Goal: Task Accomplishment & Management: Manage account settings

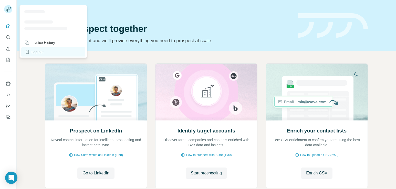
click at [46, 51] on div "Log out" at bounding box center [53, 51] width 64 height 9
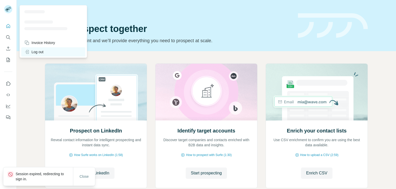
click at [33, 51] on div "Log out" at bounding box center [33, 51] width 19 height 5
click at [33, 50] on div "Log out" at bounding box center [33, 51] width 19 height 5
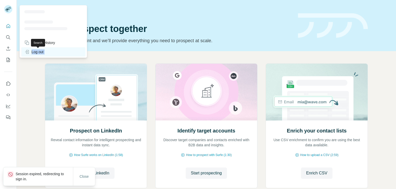
drag, startPoint x: 36, startPoint y: 51, endPoint x: 49, endPoint y: 52, distance: 13.1
click at [36, 51] on div "Log out" at bounding box center [33, 51] width 19 height 5
click at [56, 52] on div "Log out" at bounding box center [53, 51] width 64 height 9
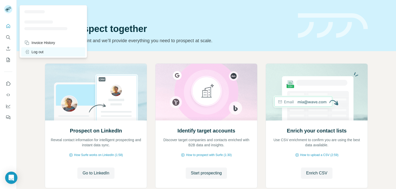
click at [56, 52] on div "Log out" at bounding box center [53, 51] width 64 height 9
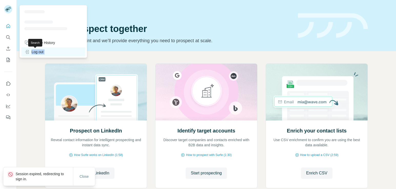
click at [56, 52] on div "Log out" at bounding box center [53, 51] width 64 height 9
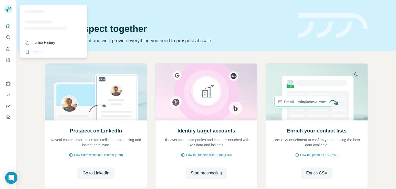
click at [7, 10] on icon at bounding box center [7, 10] width 4 height 3
click at [8, 12] on rect at bounding box center [8, 9] width 8 height 8
click at [35, 51] on div "Log out" at bounding box center [33, 51] width 19 height 5
